Goal: Task Accomplishment & Management: Use online tool/utility

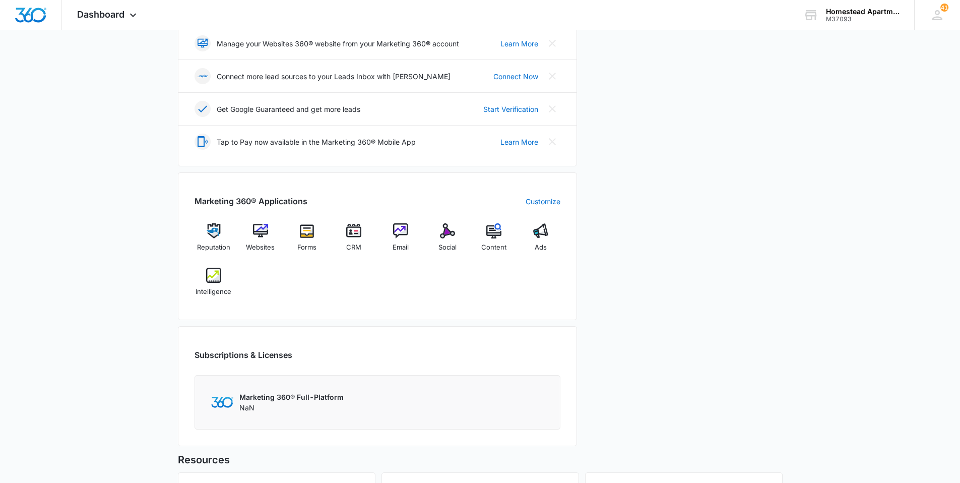
scroll to position [252, 0]
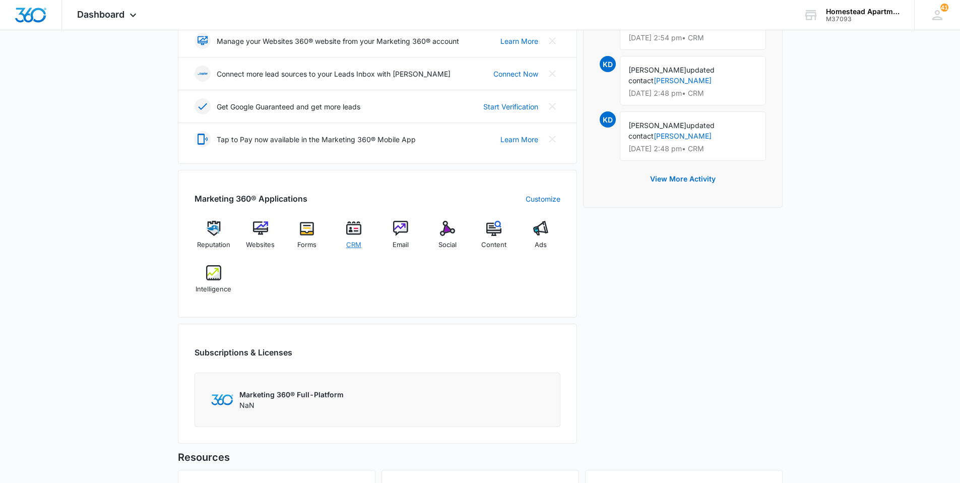
click at [348, 236] on div "CRM" at bounding box center [354, 239] width 39 height 36
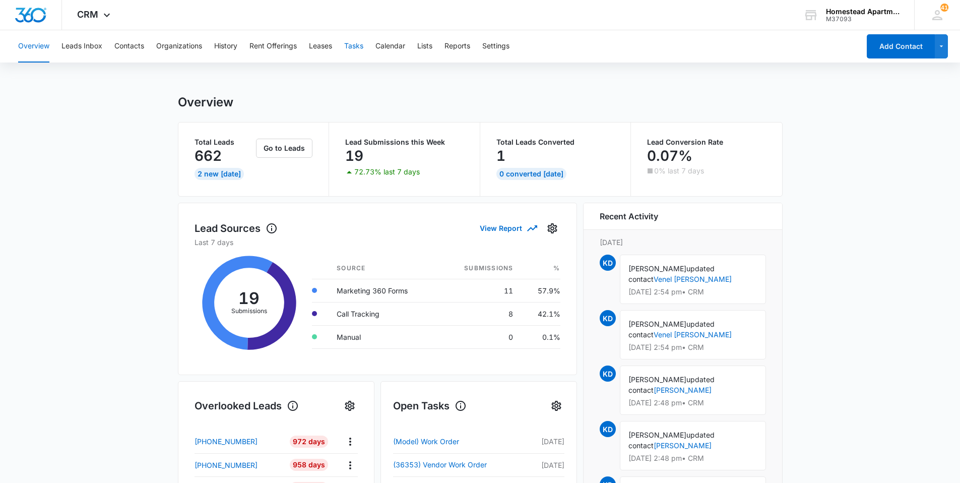
click at [359, 46] on button "Tasks" at bounding box center [353, 46] width 19 height 32
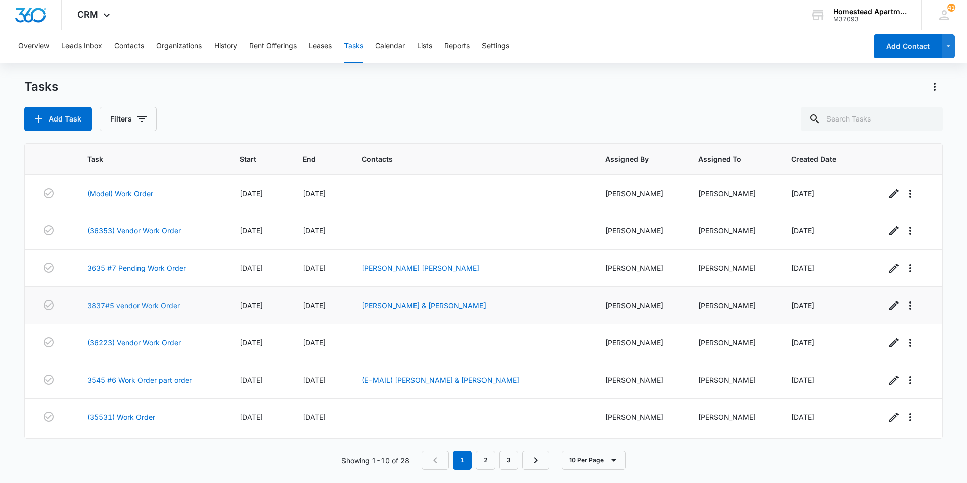
click at [149, 300] on link "3837#5 vendor Work Order" at bounding box center [133, 305] width 93 height 11
